Goal: Task Accomplishment & Management: Manage account settings

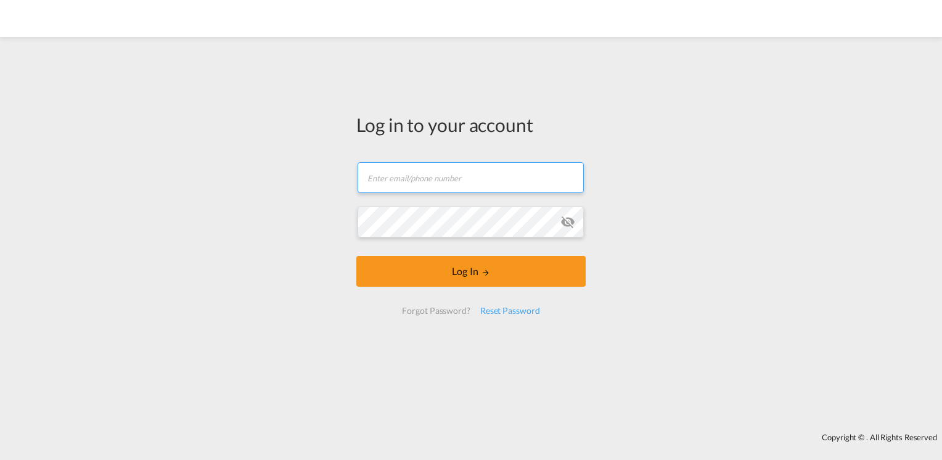
click at [444, 178] on input "text" at bounding box center [471, 177] width 226 height 31
type input "[EMAIL_ADDRESS][DOMAIN_NAME]"
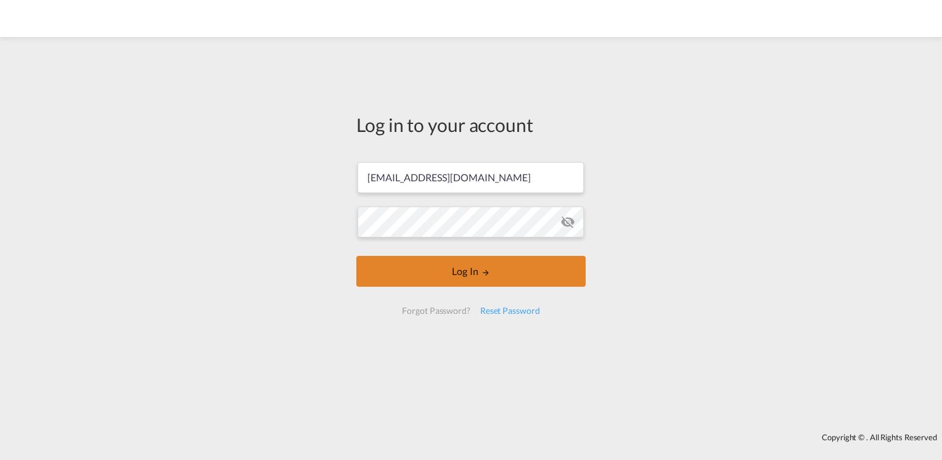
click at [470, 276] on button "Log In" at bounding box center [470, 271] width 229 height 31
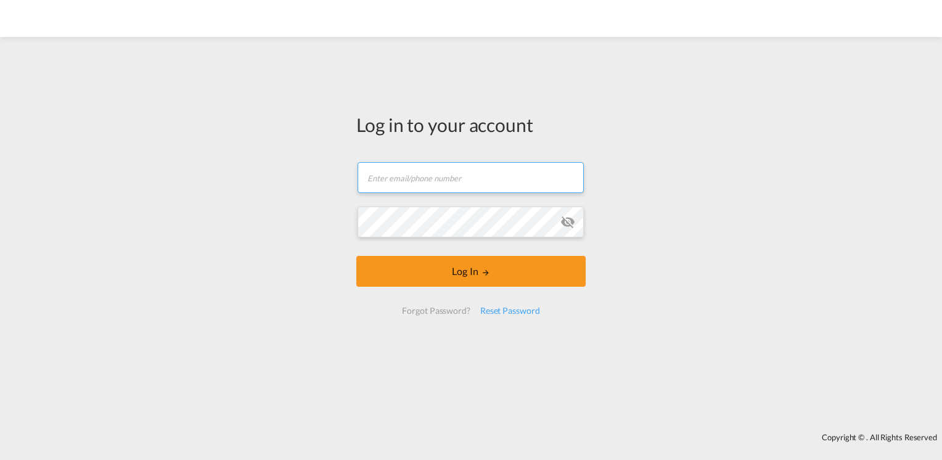
click at [451, 178] on input "text" at bounding box center [471, 177] width 226 height 31
type input "[EMAIL_ADDRESS][DOMAIN_NAME]"
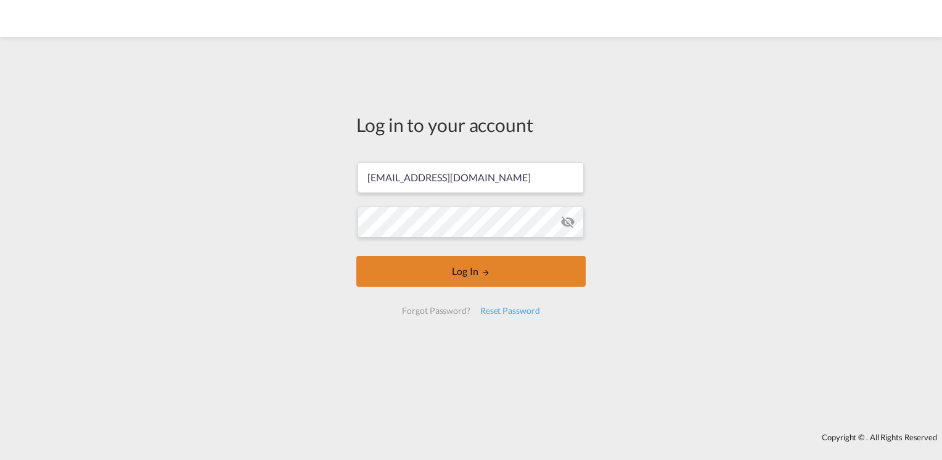
click at [474, 275] on button "Log In" at bounding box center [470, 271] width 229 height 31
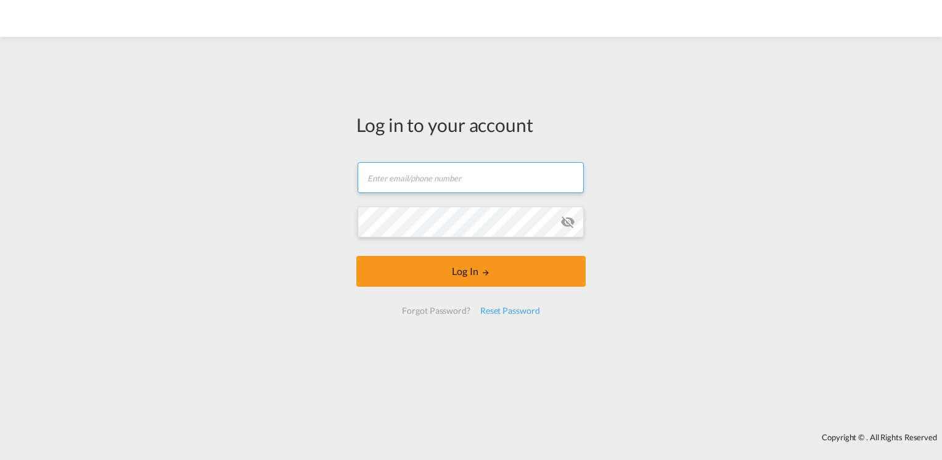
click at [432, 183] on input "text" at bounding box center [471, 177] width 226 height 31
type input "[EMAIL_ADDRESS][DOMAIN_NAME]"
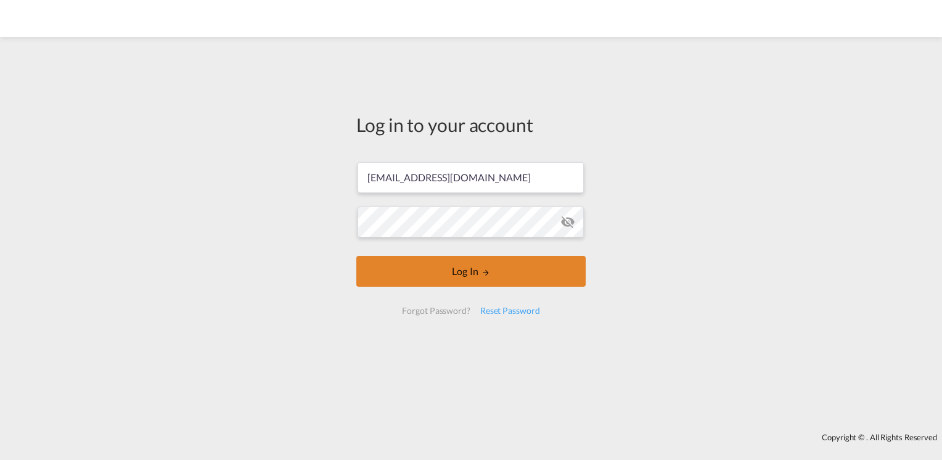
click at [455, 271] on button "Log In" at bounding box center [470, 271] width 229 height 31
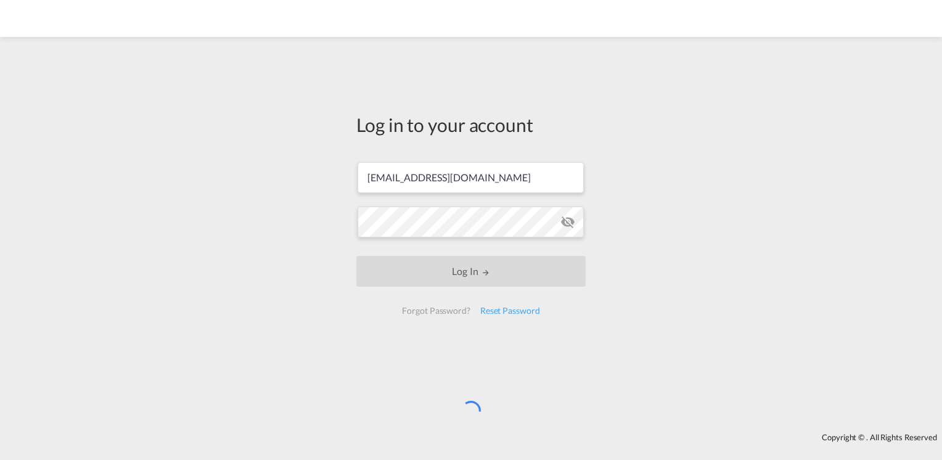
click at [565, 227] on md-icon "icon-eye-off" at bounding box center [568, 222] width 15 height 15
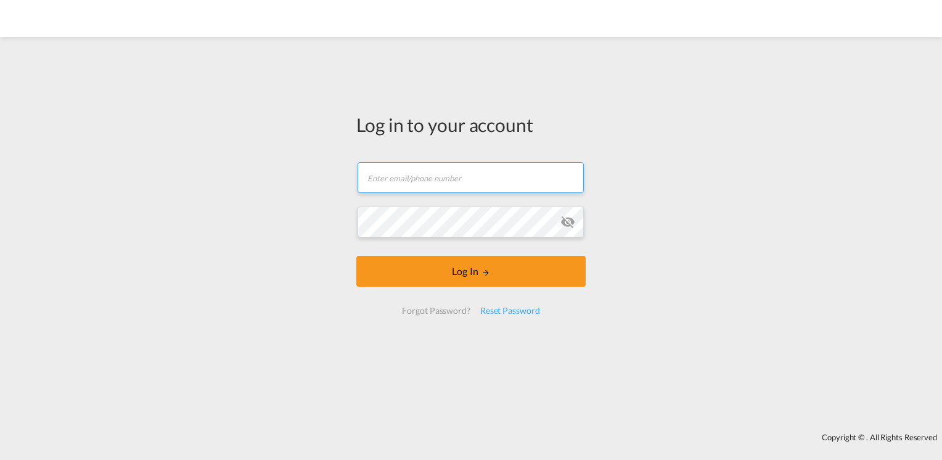
click at [434, 181] on input "text" at bounding box center [471, 177] width 226 height 31
type input "[EMAIL_ADDRESS][DOMAIN_NAME]"
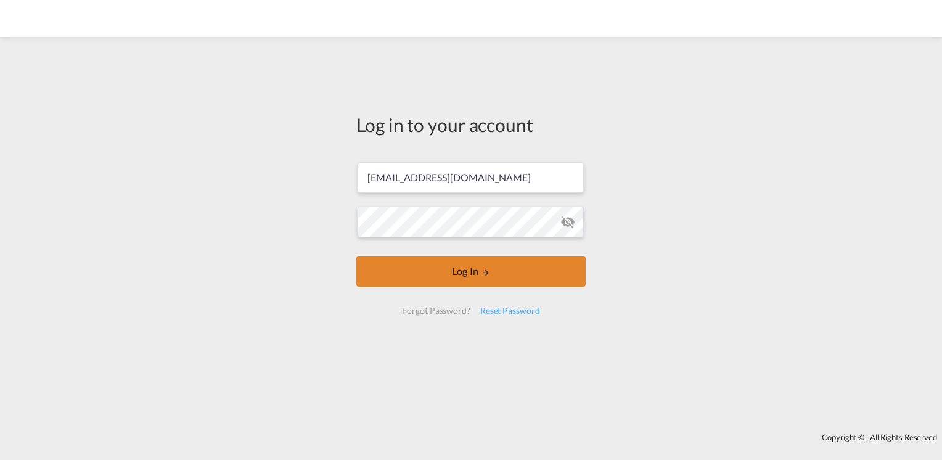
click at [516, 266] on button "Log In" at bounding box center [470, 271] width 229 height 31
